Goal: Task Accomplishment & Management: Manage account settings

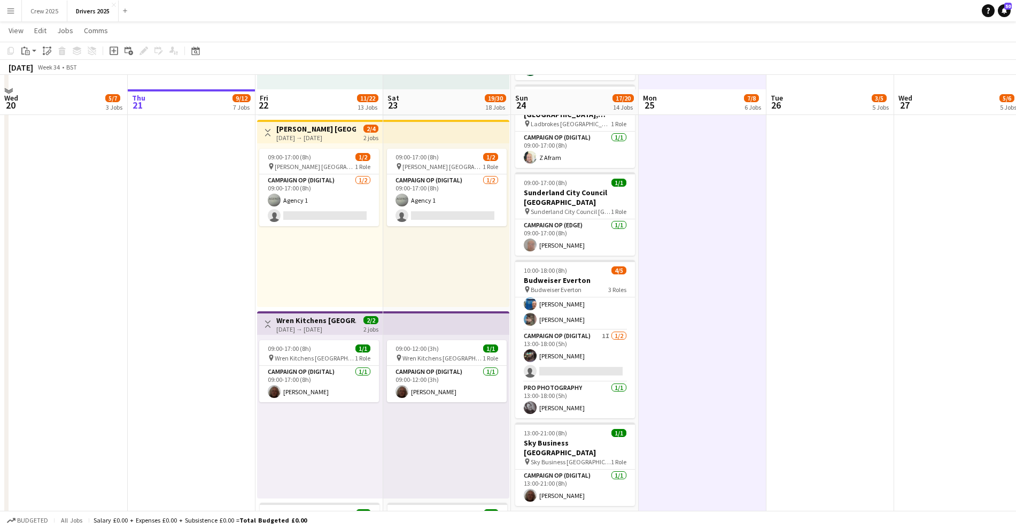
scroll to position [1938, 0]
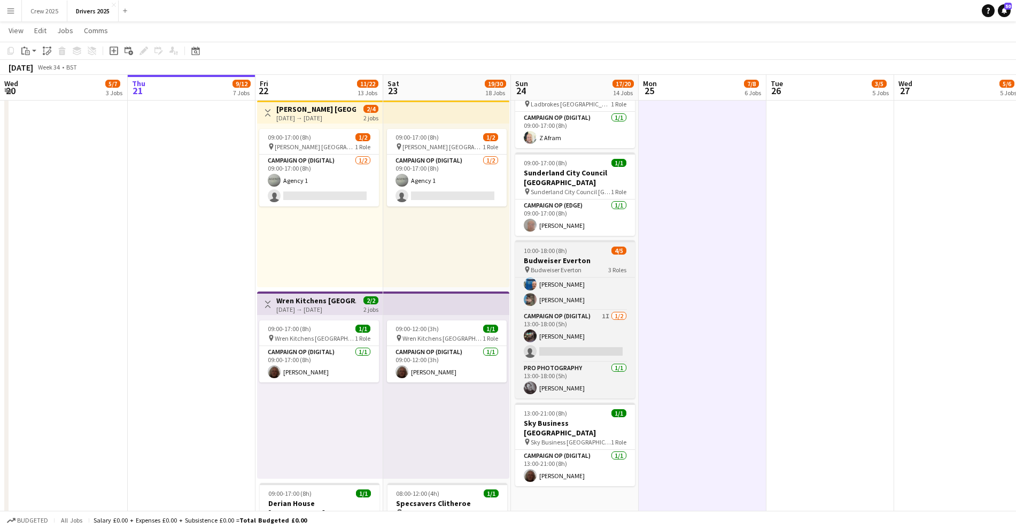
click at [575, 249] on div "10:00-18:00 (8h) 4/5" at bounding box center [575, 250] width 120 height 8
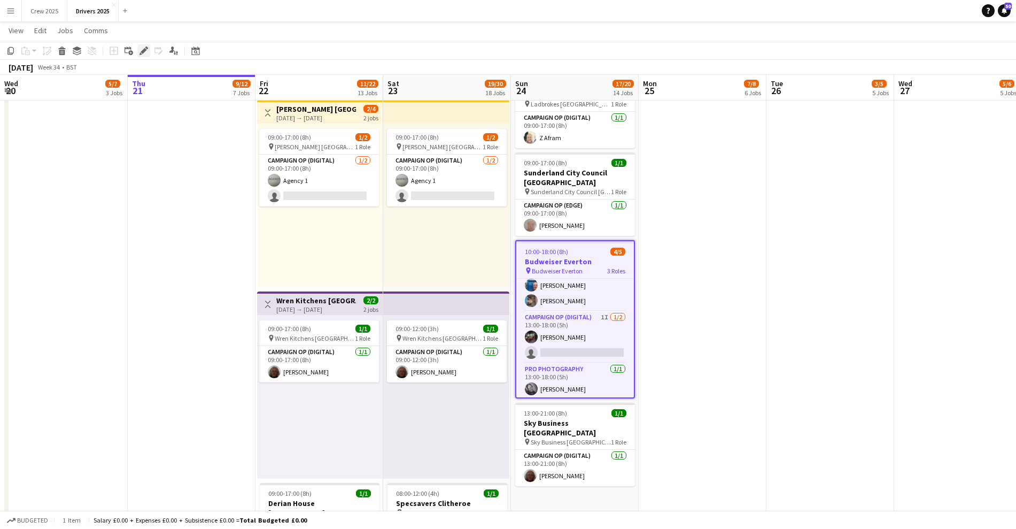
click at [142, 51] on icon at bounding box center [144, 51] width 6 height 6
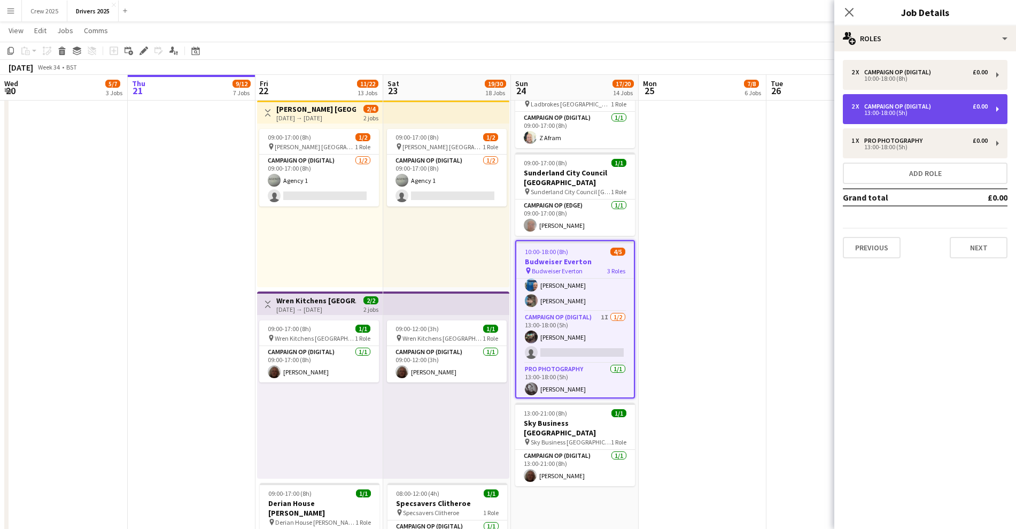
click at [934, 113] on div "13:00-18:00 (5h)" at bounding box center [920, 112] width 136 height 5
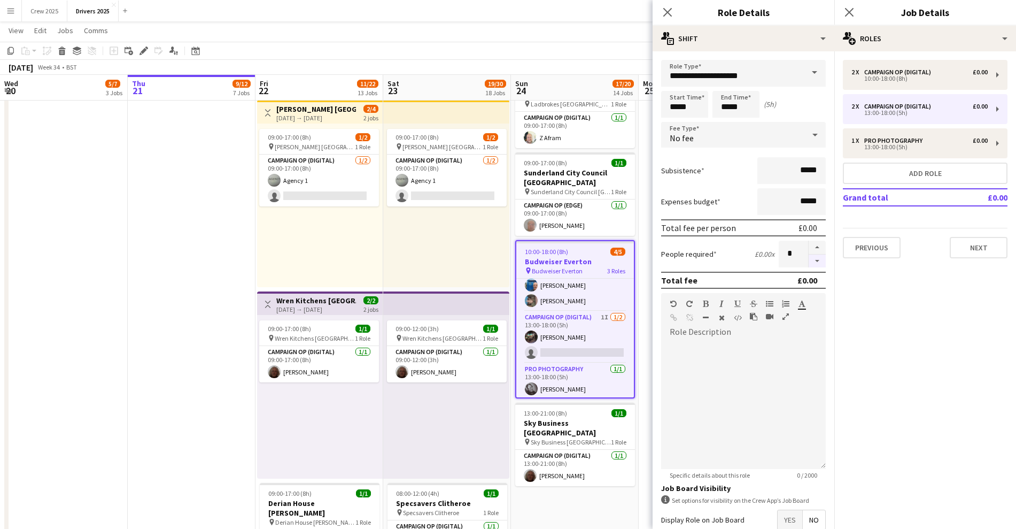
click at [809, 259] on button "button" at bounding box center [817, 260] width 17 height 13
type input "*"
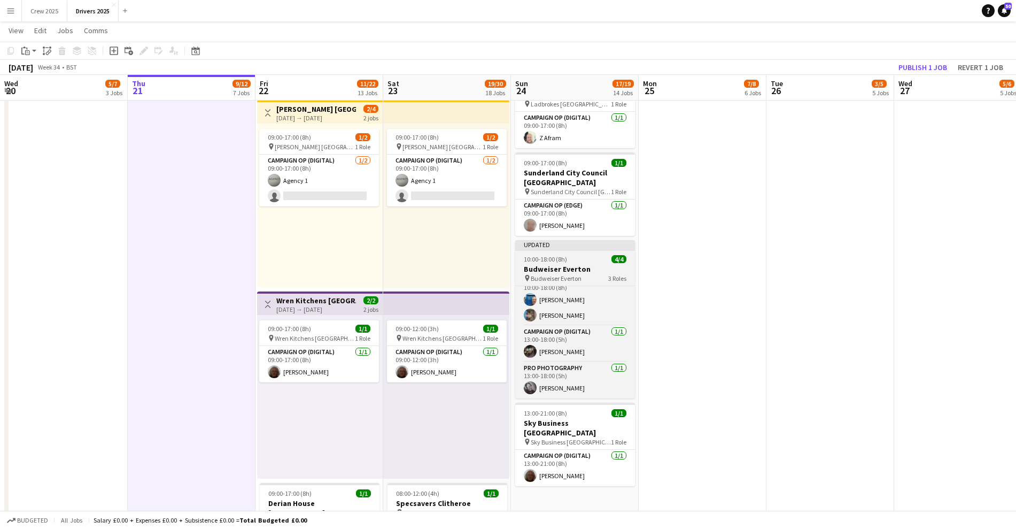
click at [559, 255] on span "10:00-18:00 (8h)" at bounding box center [545, 259] width 43 height 8
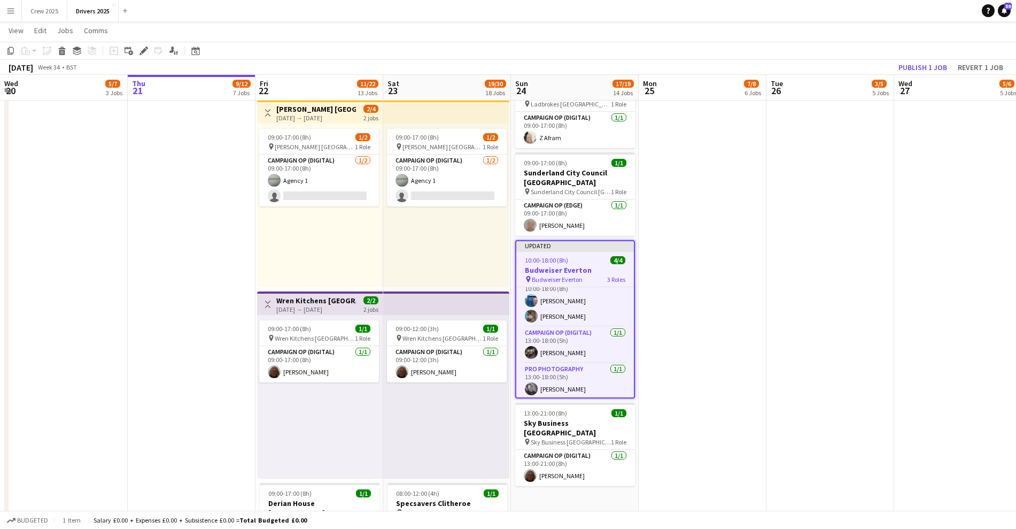
scroll to position [14, 0]
click at [932, 66] on button "Publish 1 job" at bounding box center [922, 67] width 57 height 14
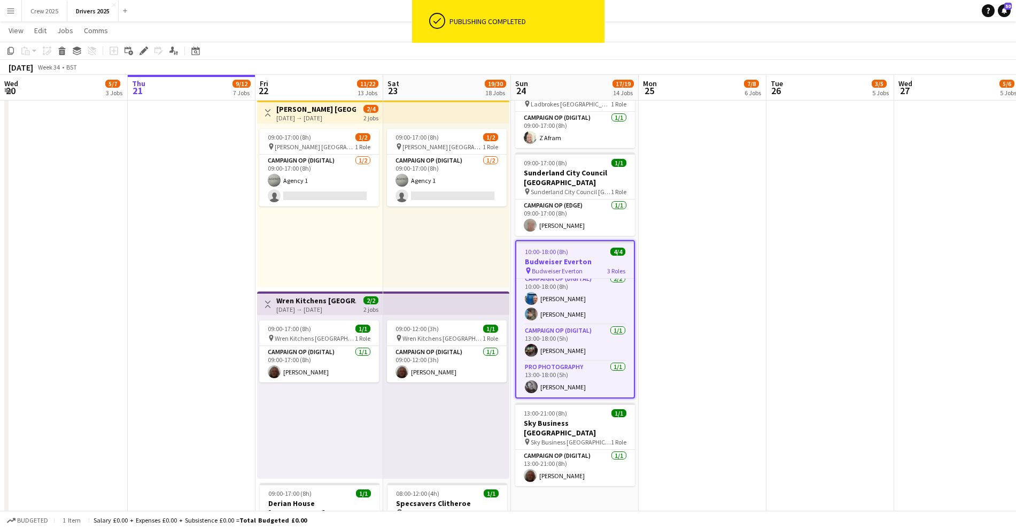
scroll to position [6, 0]
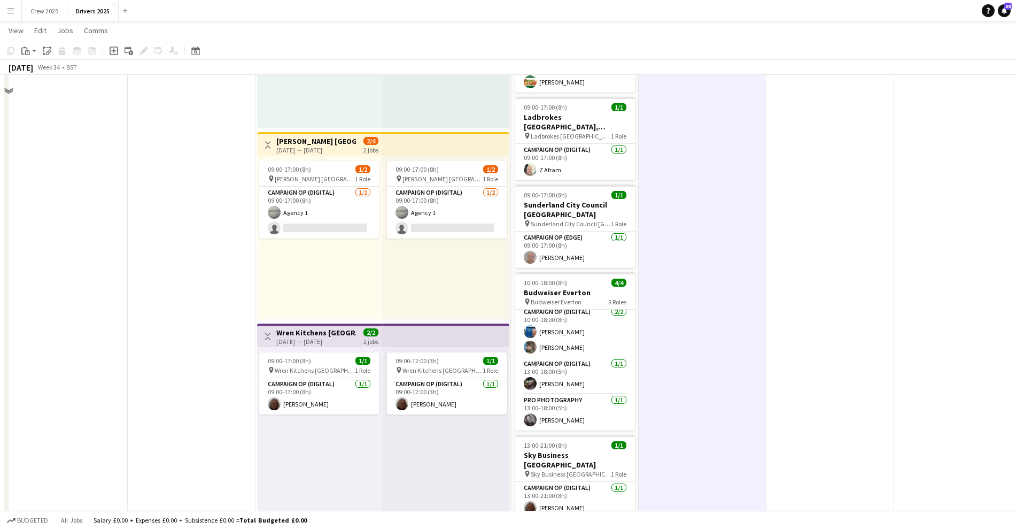
scroll to position [1938, 0]
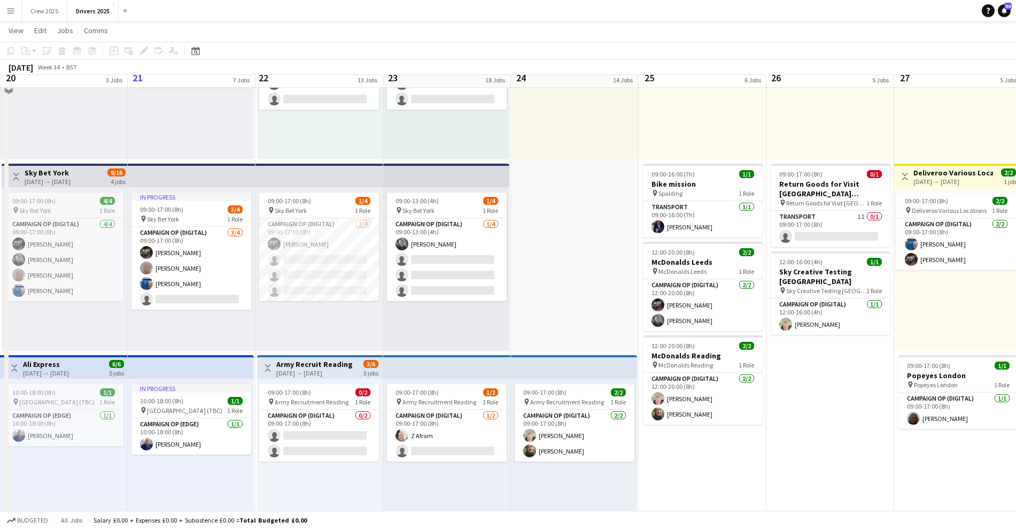
scroll to position [401, 0]
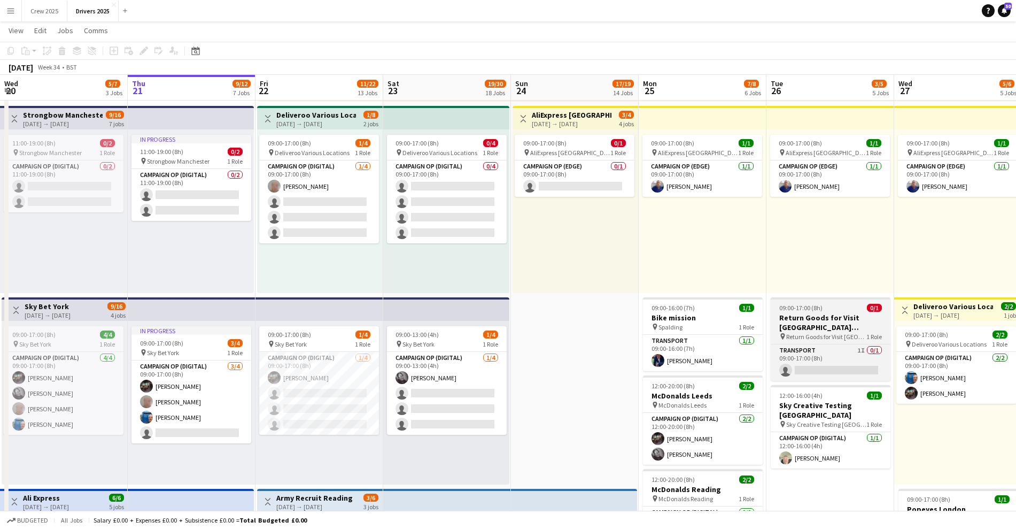
click at [800, 306] on span "09:00-17:00 (8h)" at bounding box center [800, 308] width 43 height 8
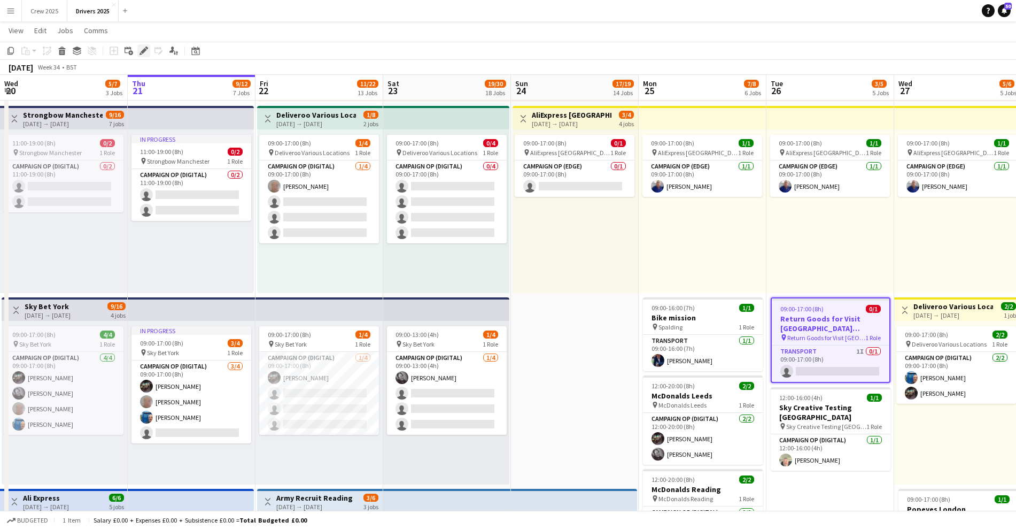
click at [140, 48] on icon "Edit" at bounding box center [144, 51] width 9 height 9
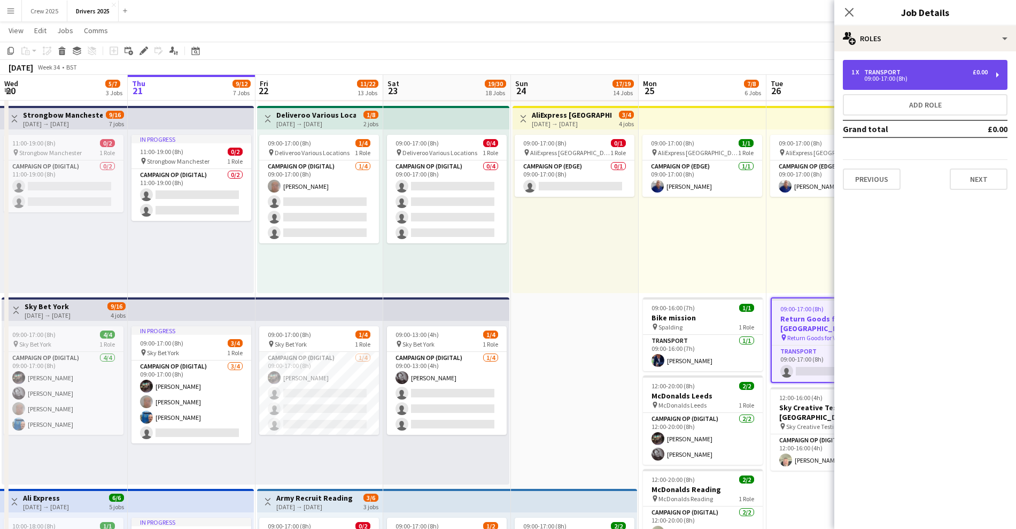
click at [893, 76] on div "09:00-17:00 (8h)" at bounding box center [920, 78] width 136 height 5
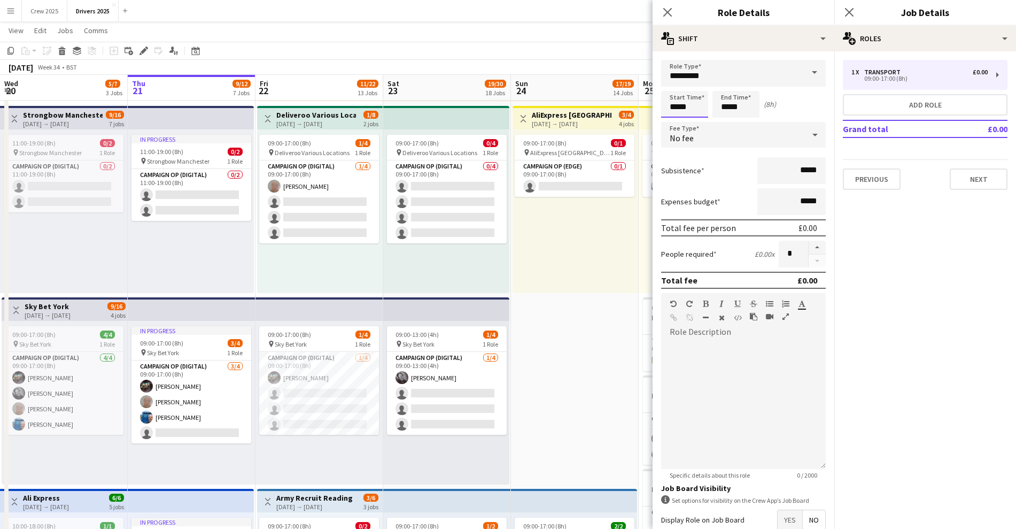
click at [673, 106] on input "*****" at bounding box center [684, 104] width 47 height 27
click at [671, 82] on div at bounding box center [673, 85] width 21 height 11
type input "*****"
click at [671, 82] on div at bounding box center [673, 85] width 21 height 11
click at [728, 108] on input "*****" at bounding box center [736, 104] width 47 height 27
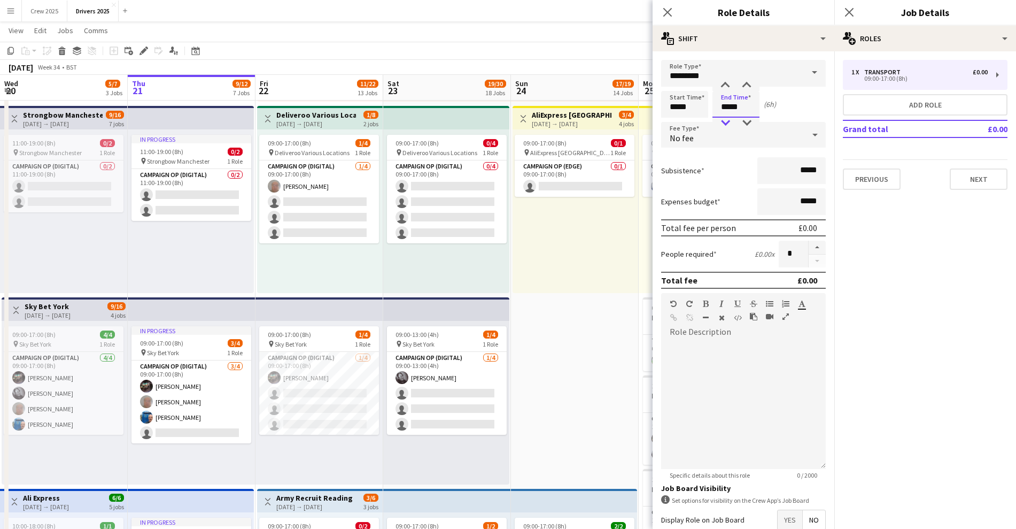
click at [726, 124] on div at bounding box center [725, 123] width 21 height 11
type input "*****"
click at [726, 121] on div at bounding box center [725, 123] width 21 height 11
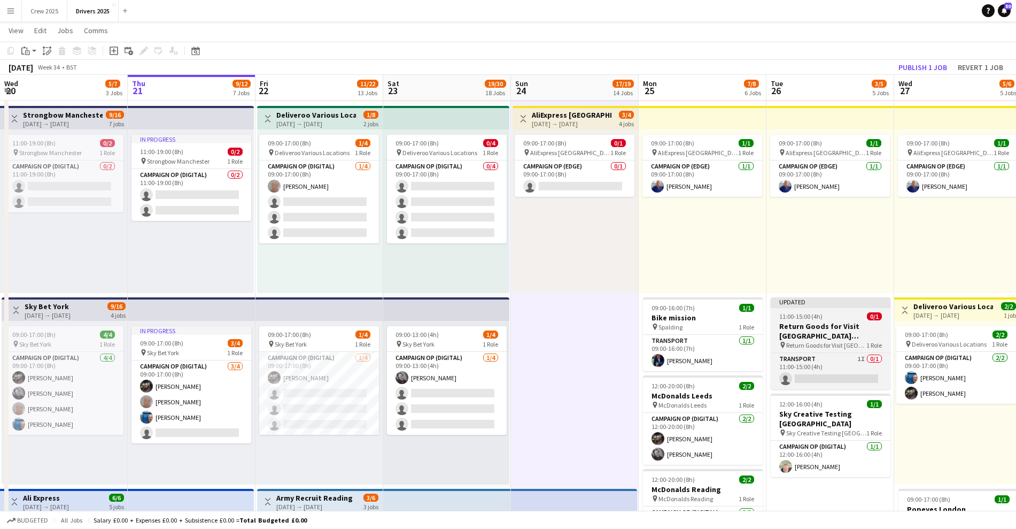
click at [832, 305] on div "Updated" at bounding box center [831, 301] width 120 height 9
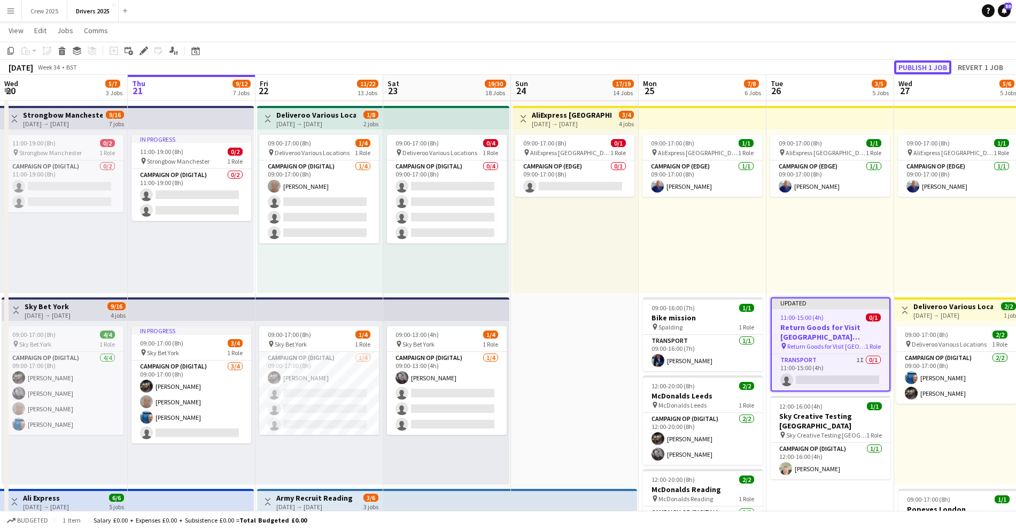
click at [921, 68] on button "Publish 1 job" at bounding box center [922, 67] width 57 height 14
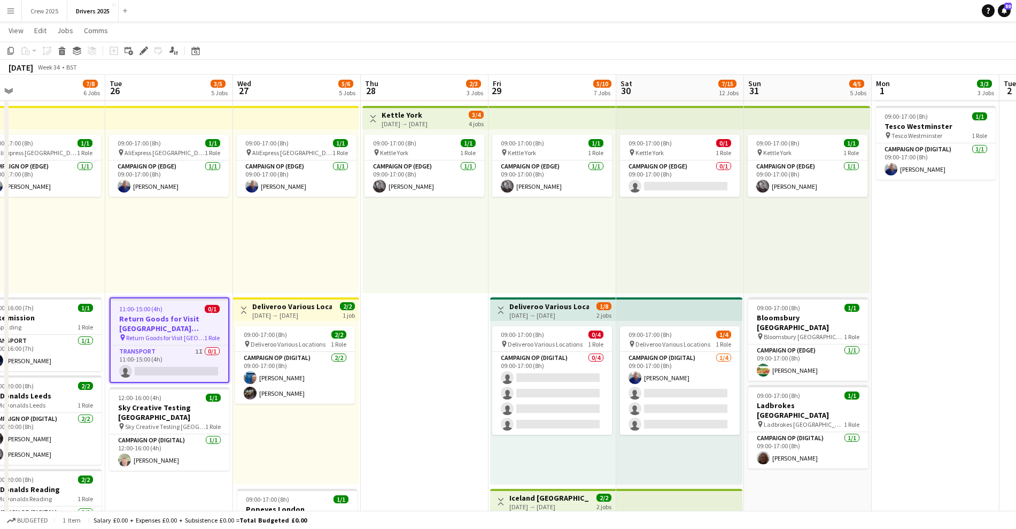
scroll to position [0, 346]
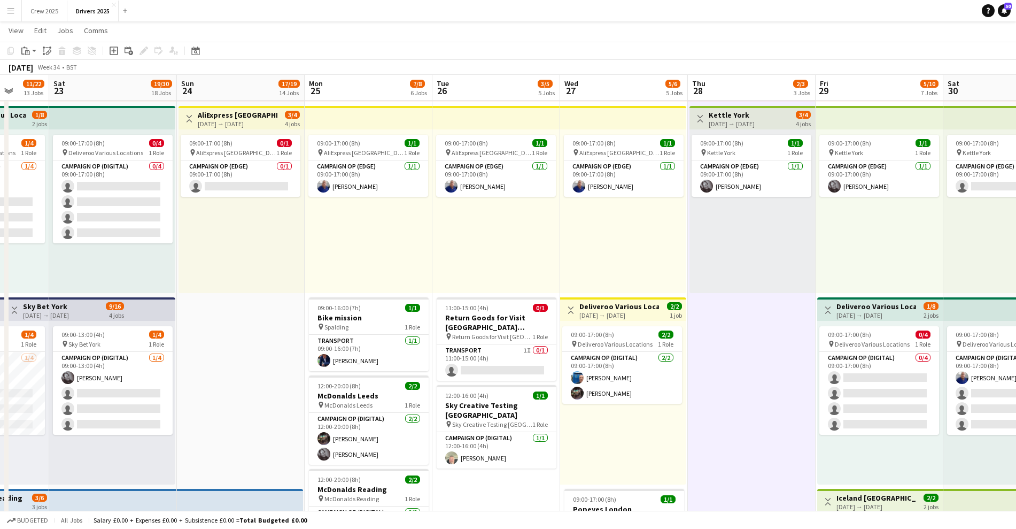
scroll to position [0, 340]
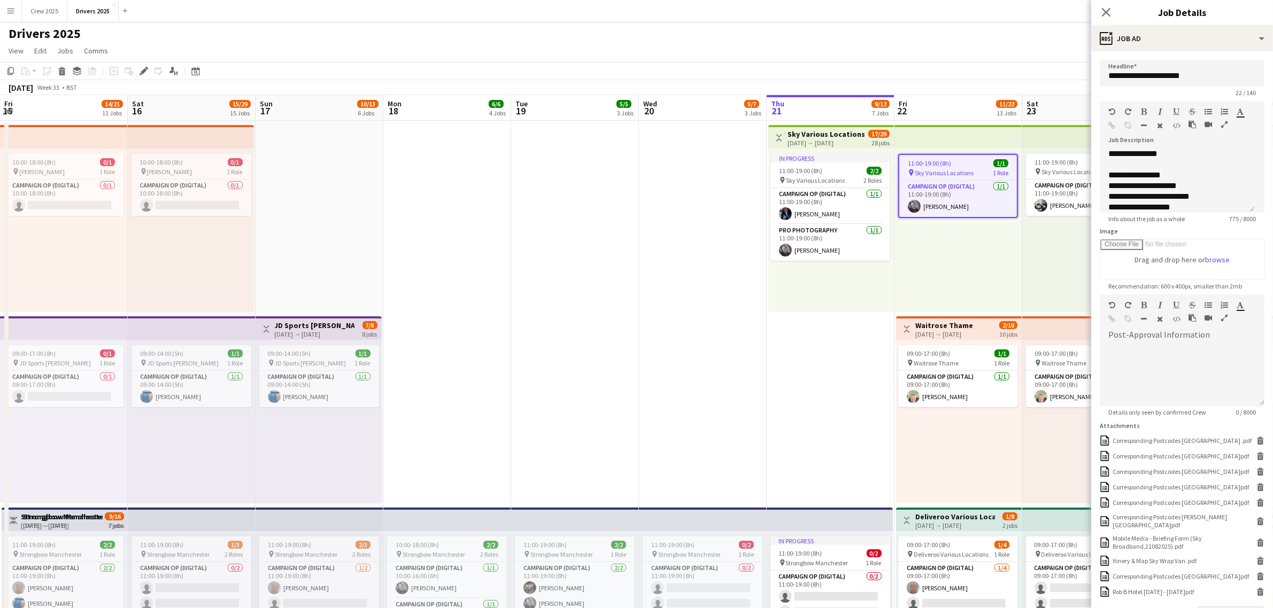
scroll to position [73, 0]
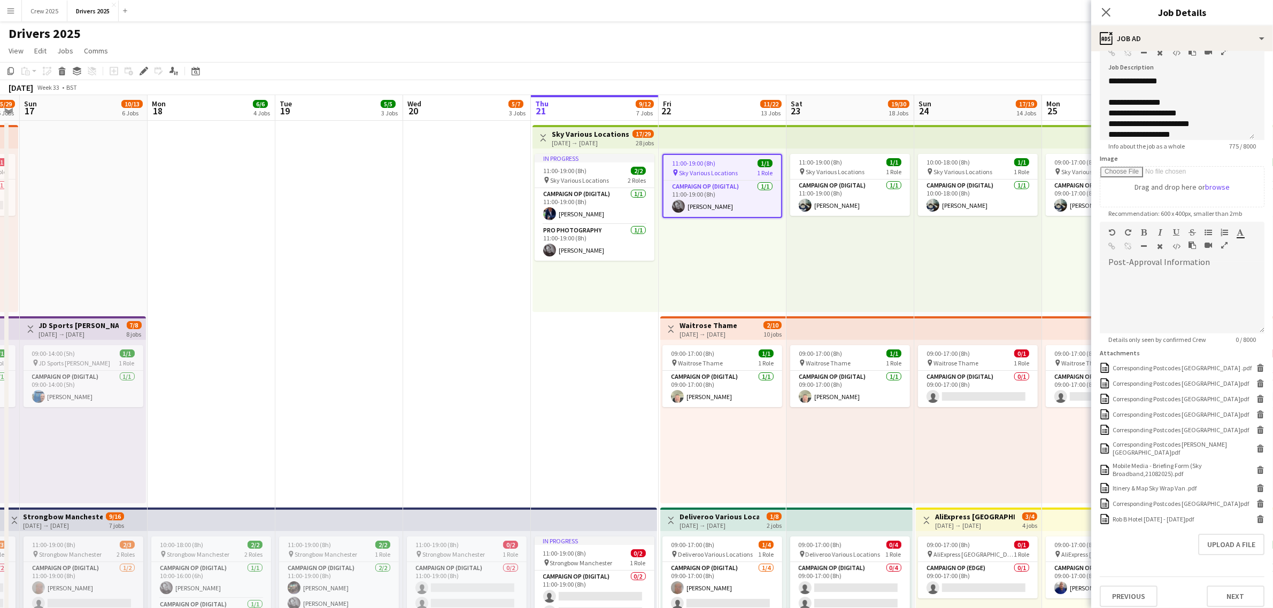
click at [749, 467] on div "09:00-17:00 (8h) 1/1 pin Waitrose Thame 1 Role Campaign Op (Digital) [DATE] 09:…" at bounding box center [723, 422] width 126 height 164
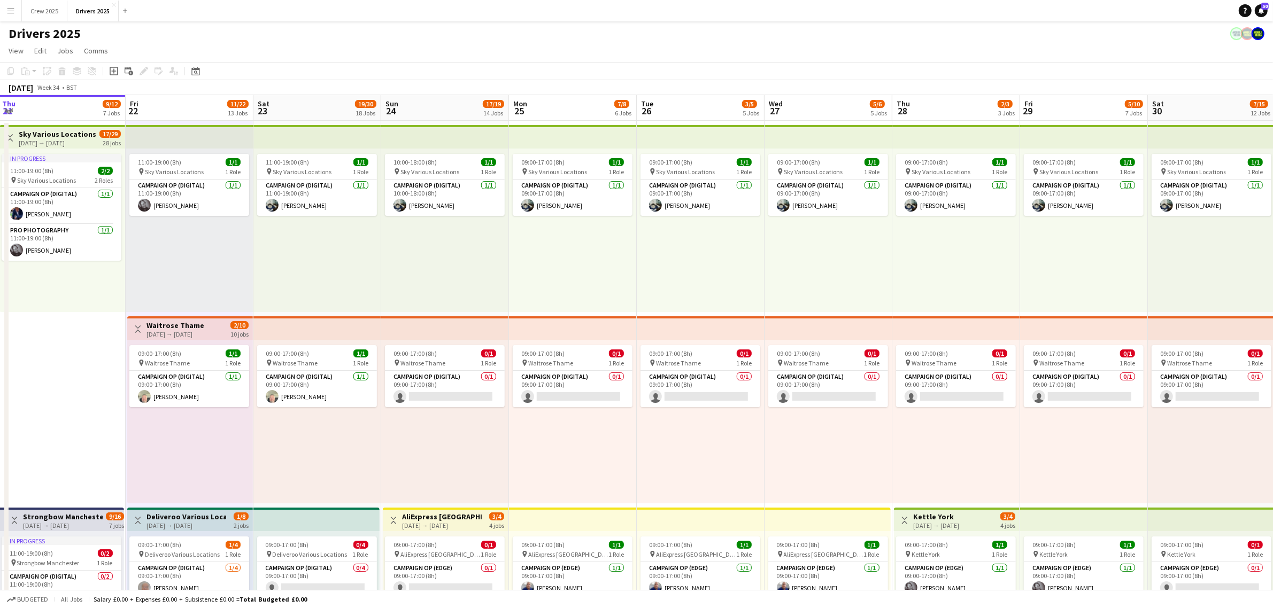
drag, startPoint x: 1011, startPoint y: 458, endPoint x: 427, endPoint y: 480, distance: 585.2
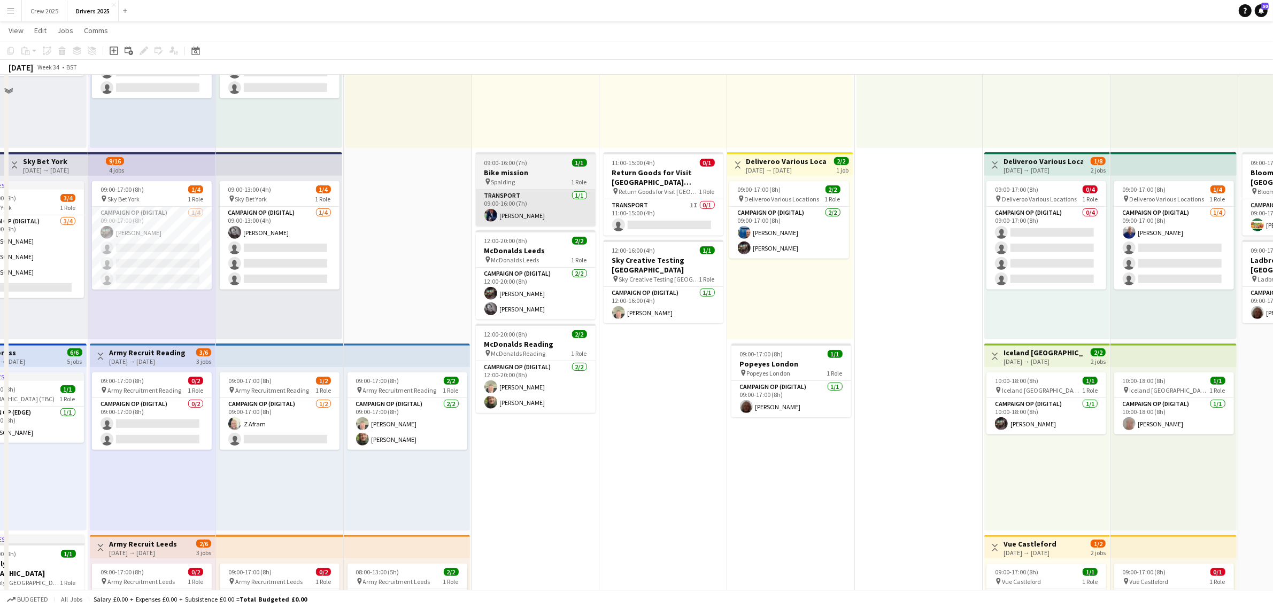
scroll to position [468, 0]
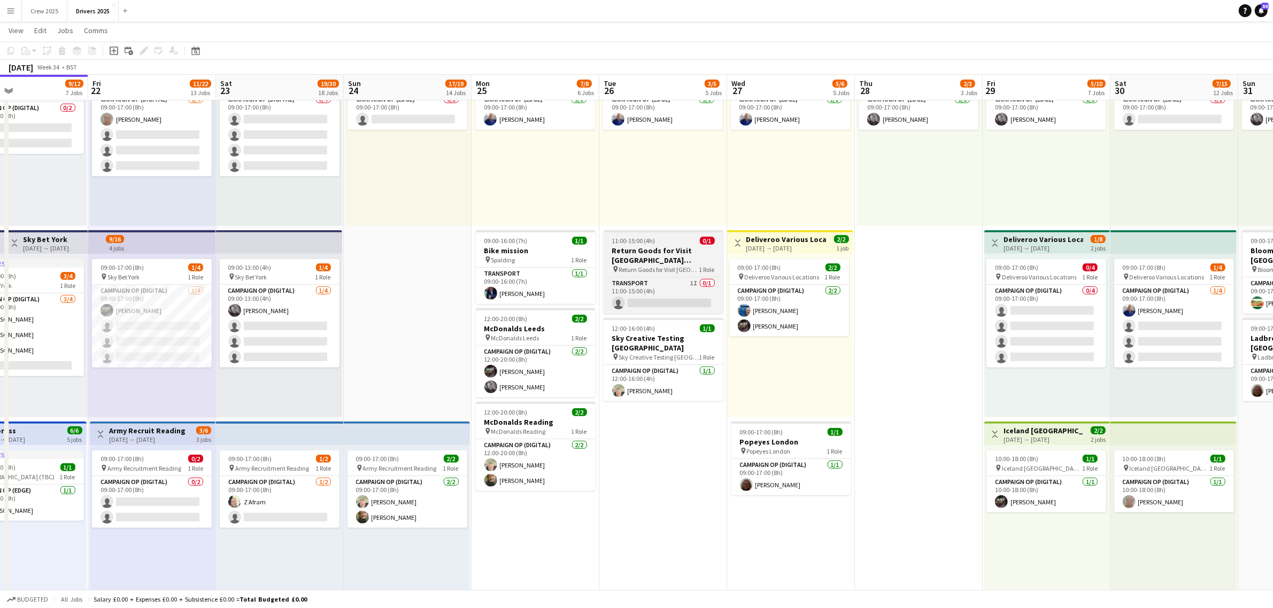
click at [647, 248] on h3 "Return Goods for Visit [GEOGRAPHIC_DATA] [GEOGRAPHIC_DATA]" at bounding box center [664, 255] width 120 height 19
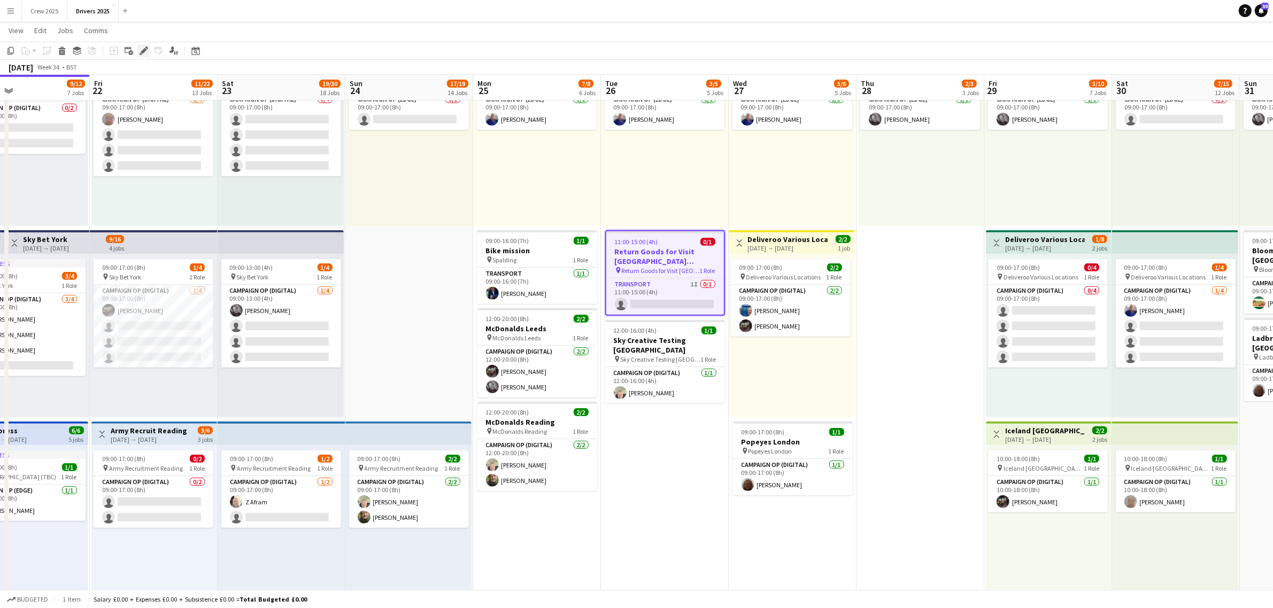
click at [143, 49] on icon at bounding box center [144, 51] width 6 height 6
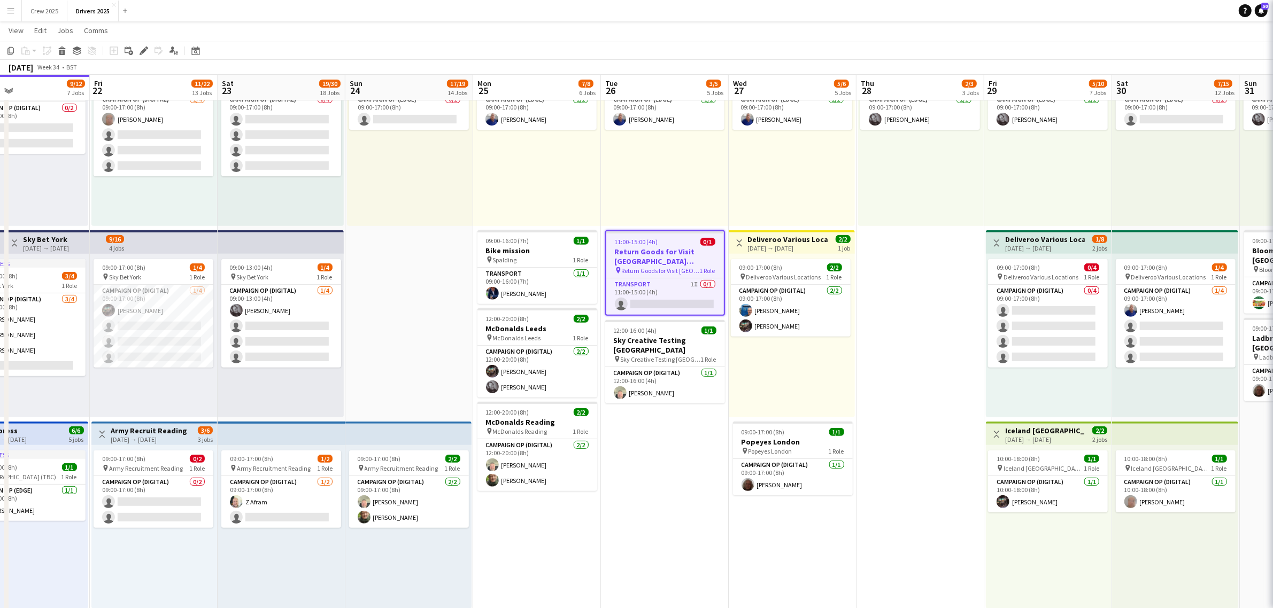
type input "**********"
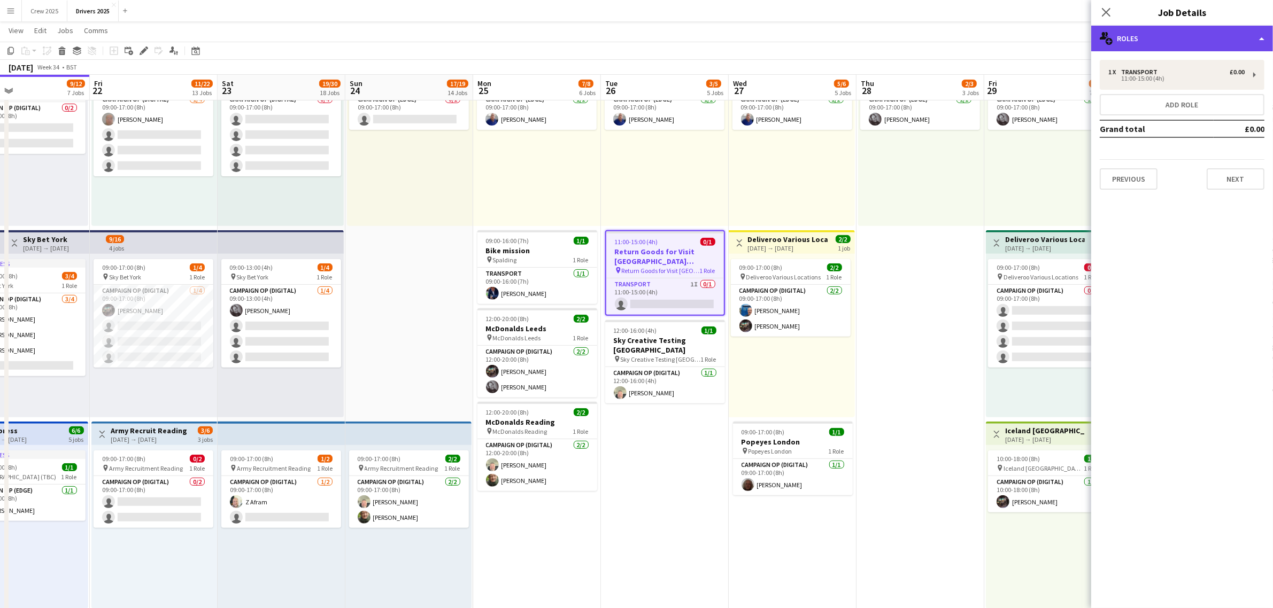
click at [1148, 39] on div "multiple-users-add Roles" at bounding box center [1182, 39] width 182 height 26
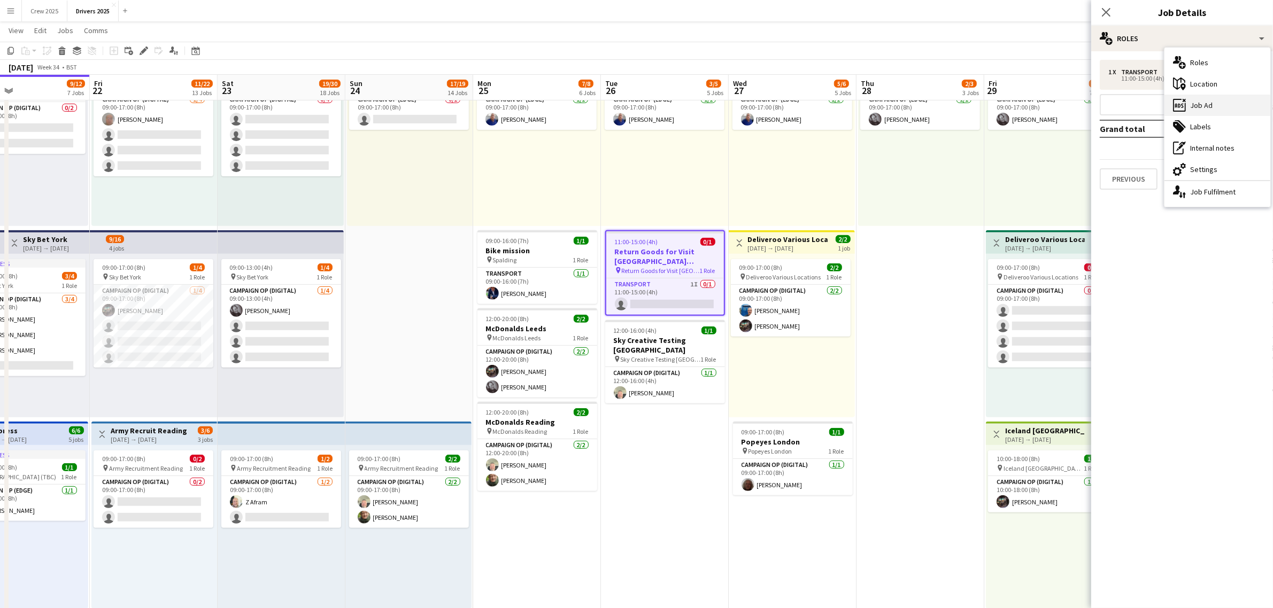
click at [1226, 100] on div "ads-window Job Ad" at bounding box center [1217, 105] width 106 height 21
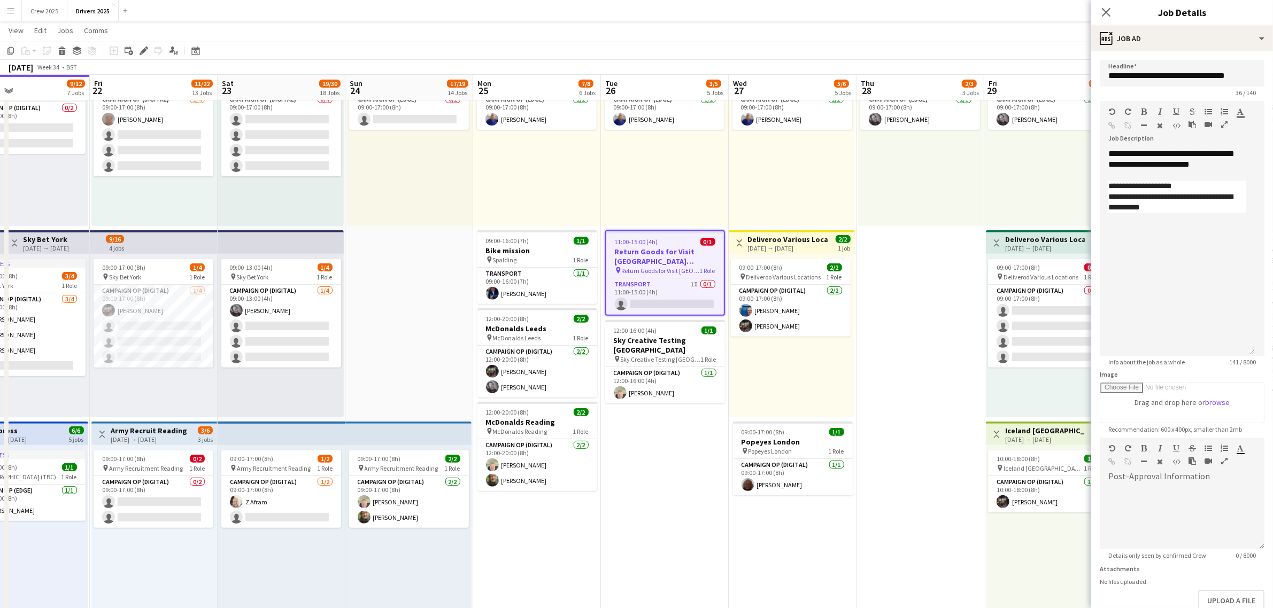
drag, startPoint x: 1257, startPoint y: 211, endPoint x: 1242, endPoint y: 349, distance: 138.8
click at [1246, 356] on div "**********" at bounding box center [1177, 252] width 154 height 207
drag, startPoint x: 1182, startPoint y: 208, endPoint x: 1099, endPoint y: 184, distance: 86.8
click at [1099, 184] on form "**********" at bounding box center [1182, 364] width 182 height 609
copy div "**********"
